Goal: Task Accomplishment & Management: Use online tool/utility

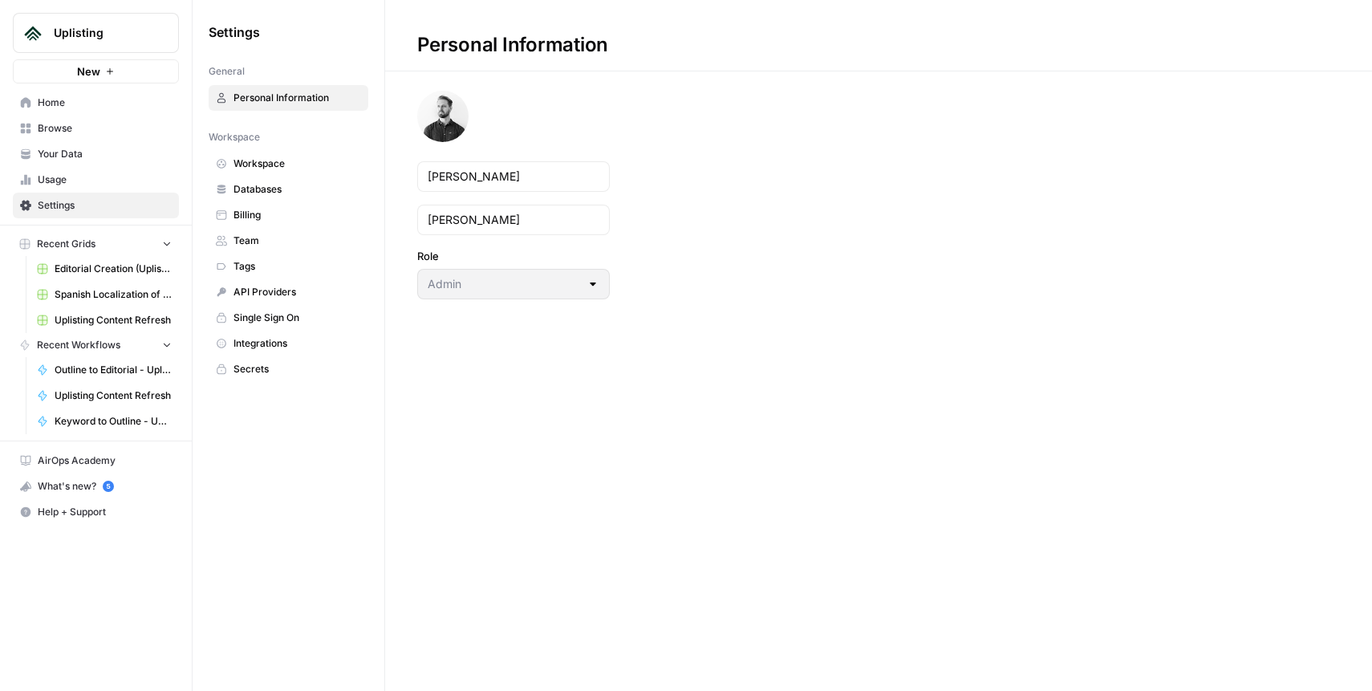
click at [75, 121] on span "Browse" at bounding box center [105, 128] width 134 height 14
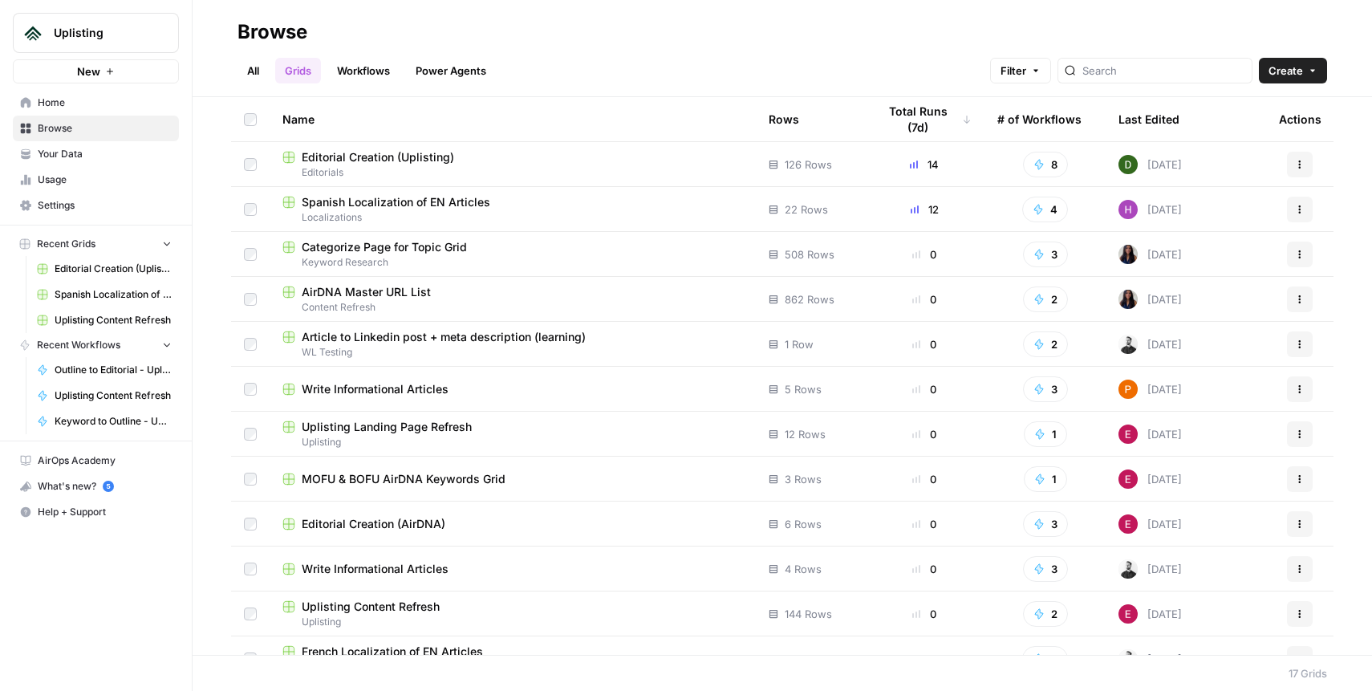
click at [372, 160] on span "Editorial Creation (Uplisting)" at bounding box center [378, 157] width 152 height 16
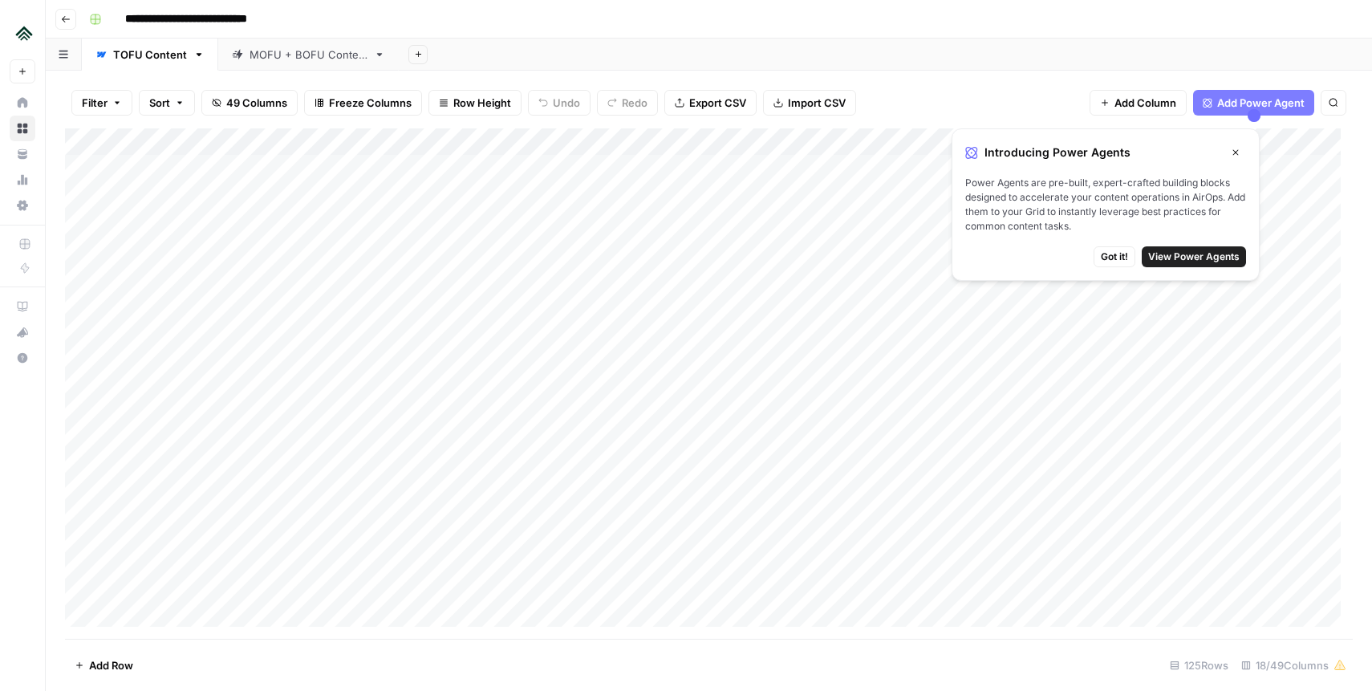
click at [1236, 150] on icon "button" at bounding box center [1236, 153] width 10 height 10
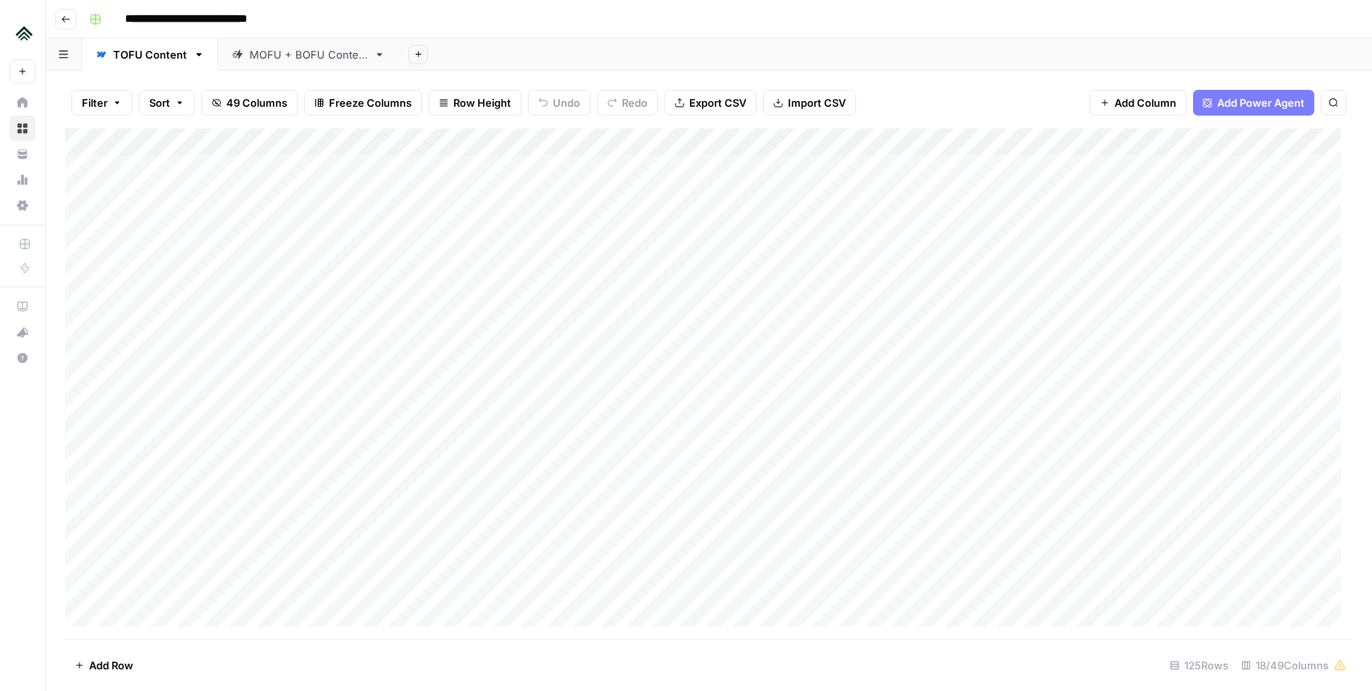
drag, startPoint x: 314, startPoint y: 165, endPoint x: 274, endPoint y: 485, distance: 321.7
click at [274, 485] on div "Add Column" at bounding box center [708, 383] width 1287 height 510
click at [649, 205] on div "Add Column" at bounding box center [708, 383] width 1287 height 510
click at [682, 194] on div "Add Column" at bounding box center [708, 383] width 1287 height 510
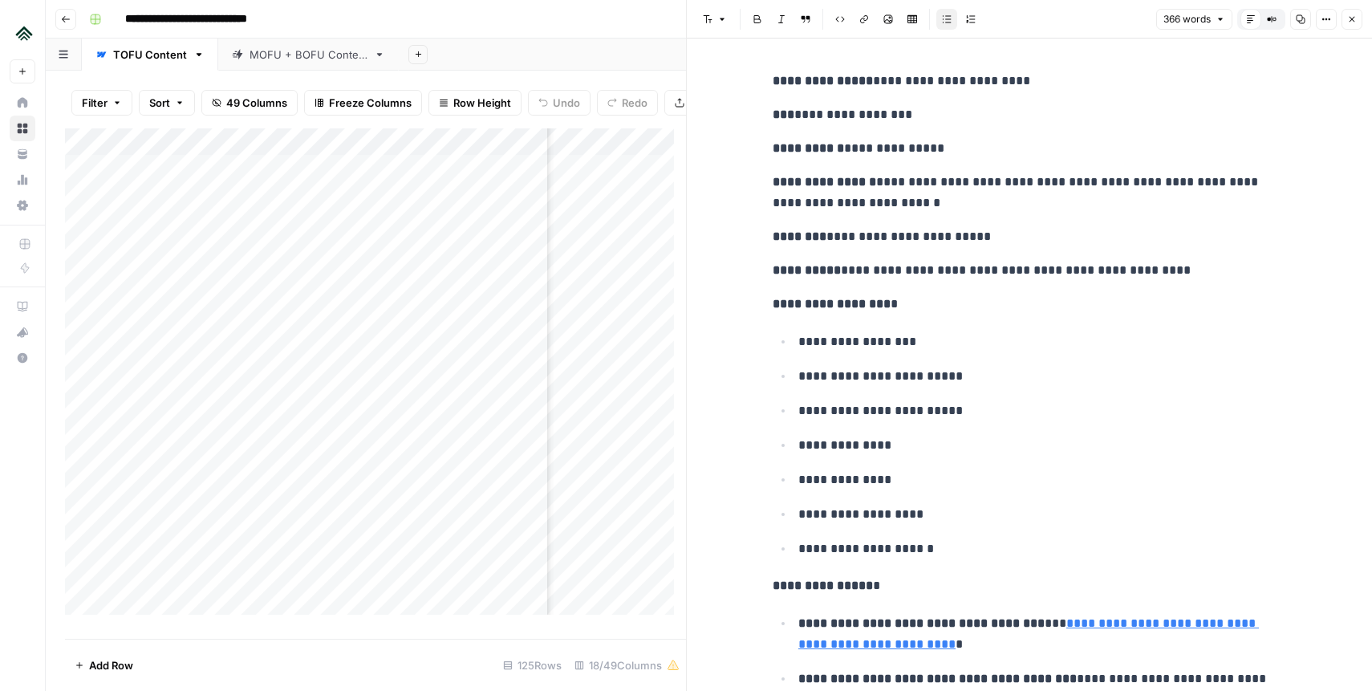
click at [1355, 17] on icon "button" at bounding box center [1352, 19] width 10 height 10
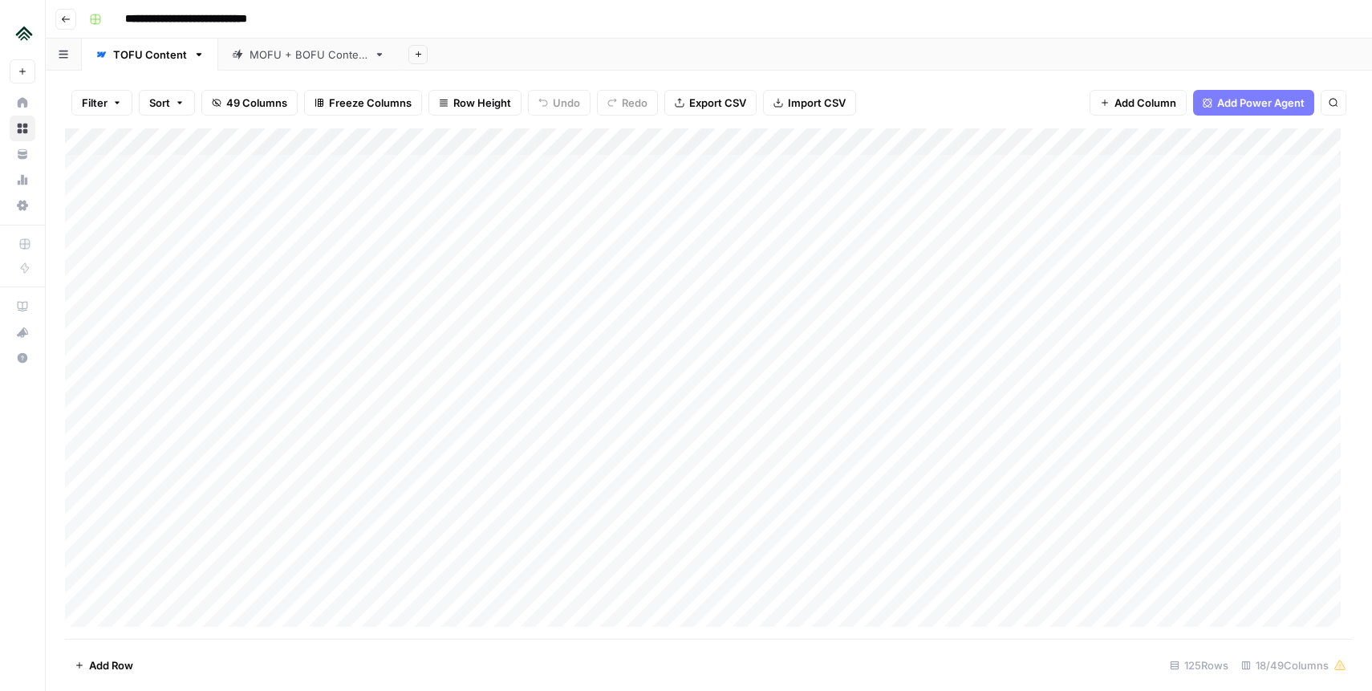
click at [429, 640] on footer "Add Row [STREET_ADDRESS]" at bounding box center [708, 665] width 1287 height 52
